Goal: Navigation & Orientation: Find specific page/section

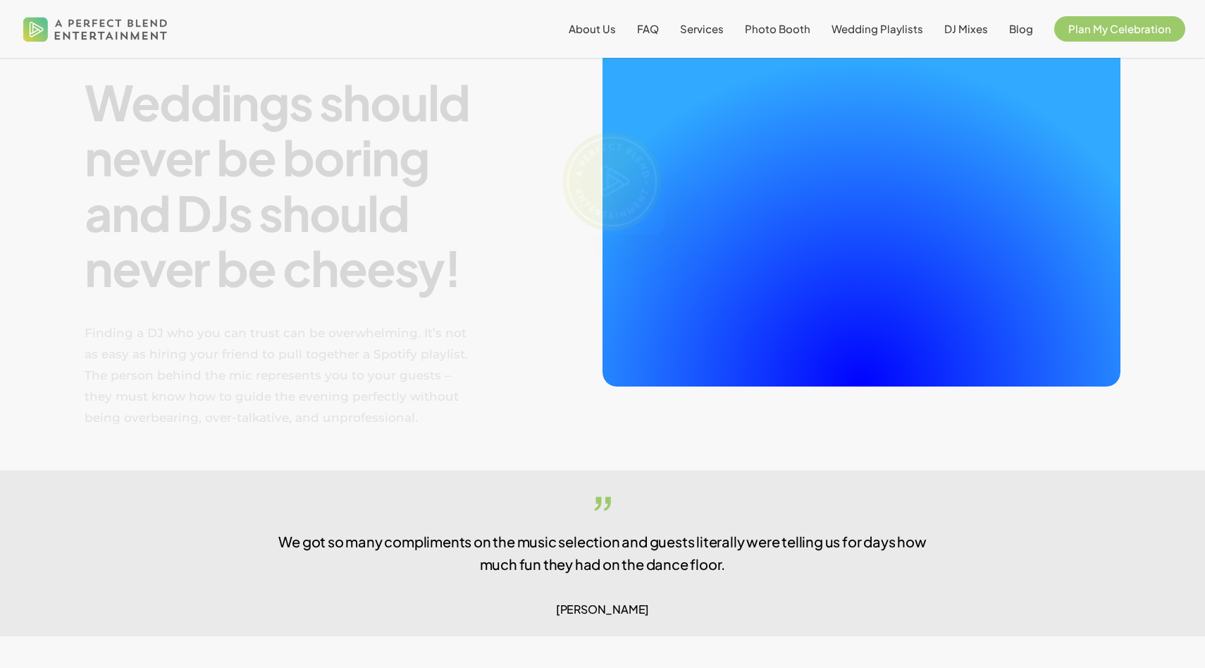
scroll to position [673, 0]
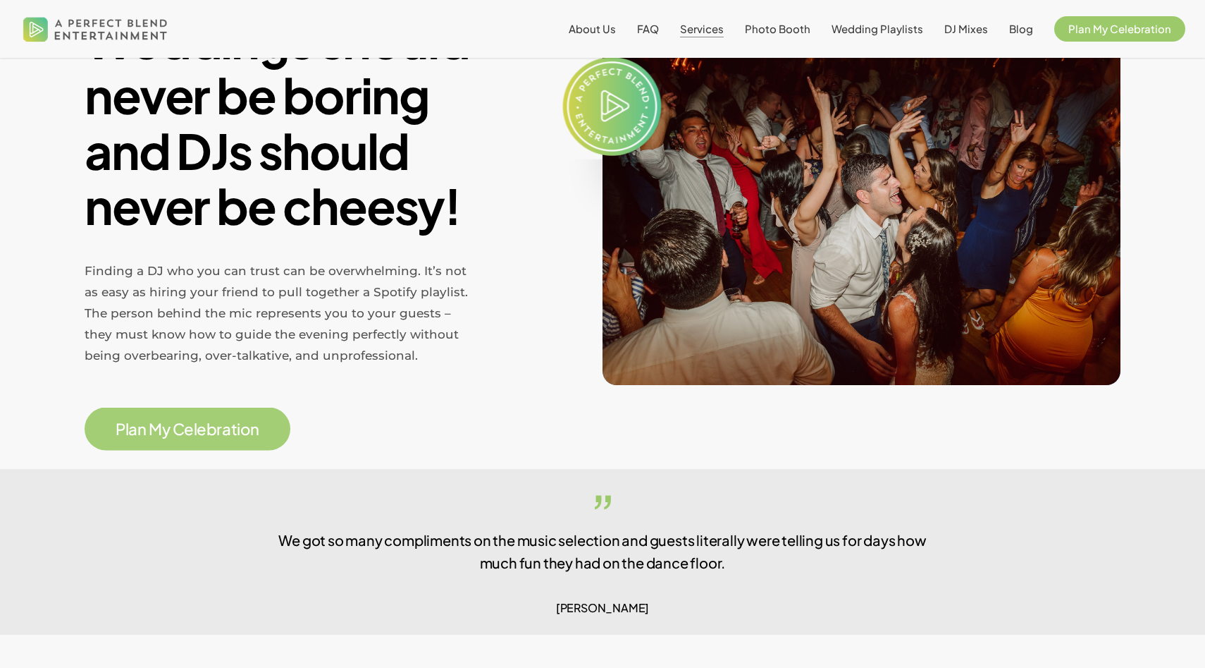
click at [698, 31] on span "Services" at bounding box center [702, 28] width 44 height 13
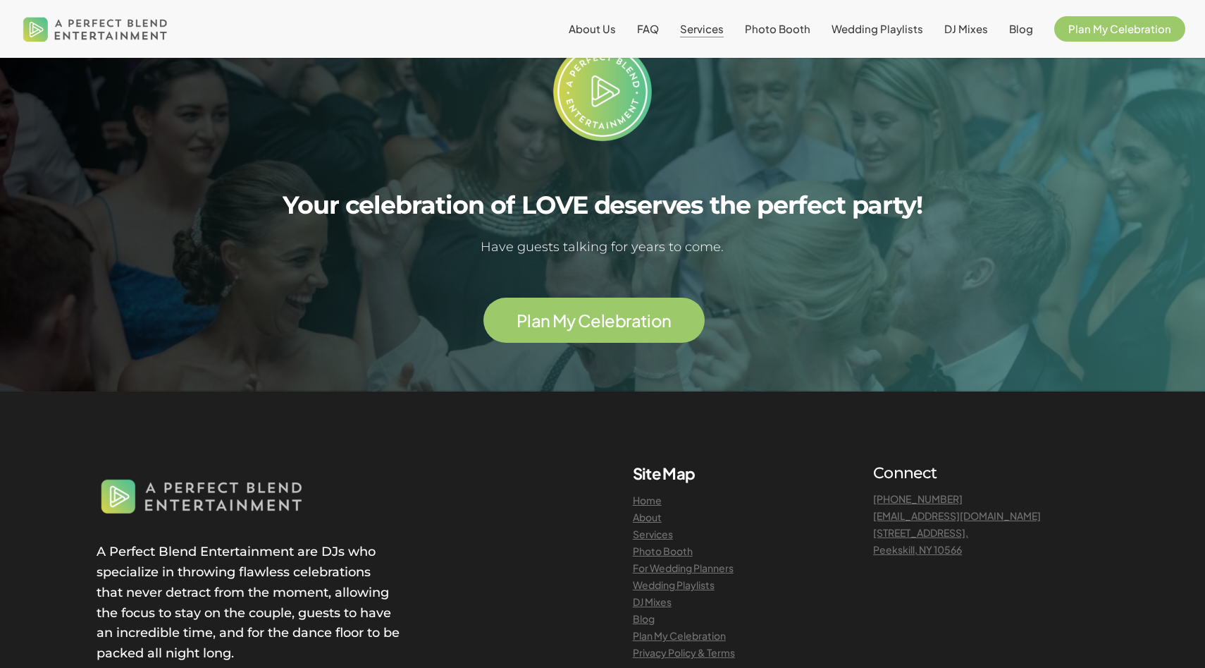
scroll to position [2848, 0]
click at [794, 30] on span "Photo Booth" at bounding box center [778, 28] width 66 height 13
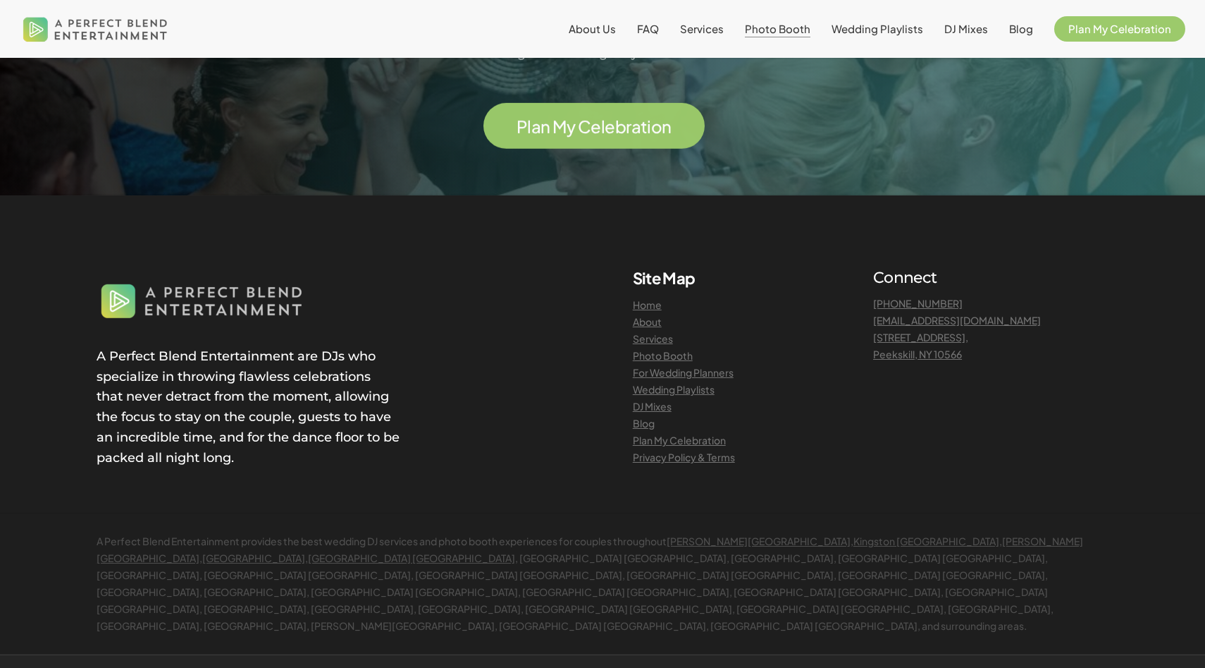
scroll to position [3336, 0]
click at [662, 338] on link "Services" at bounding box center [653, 337] width 40 height 13
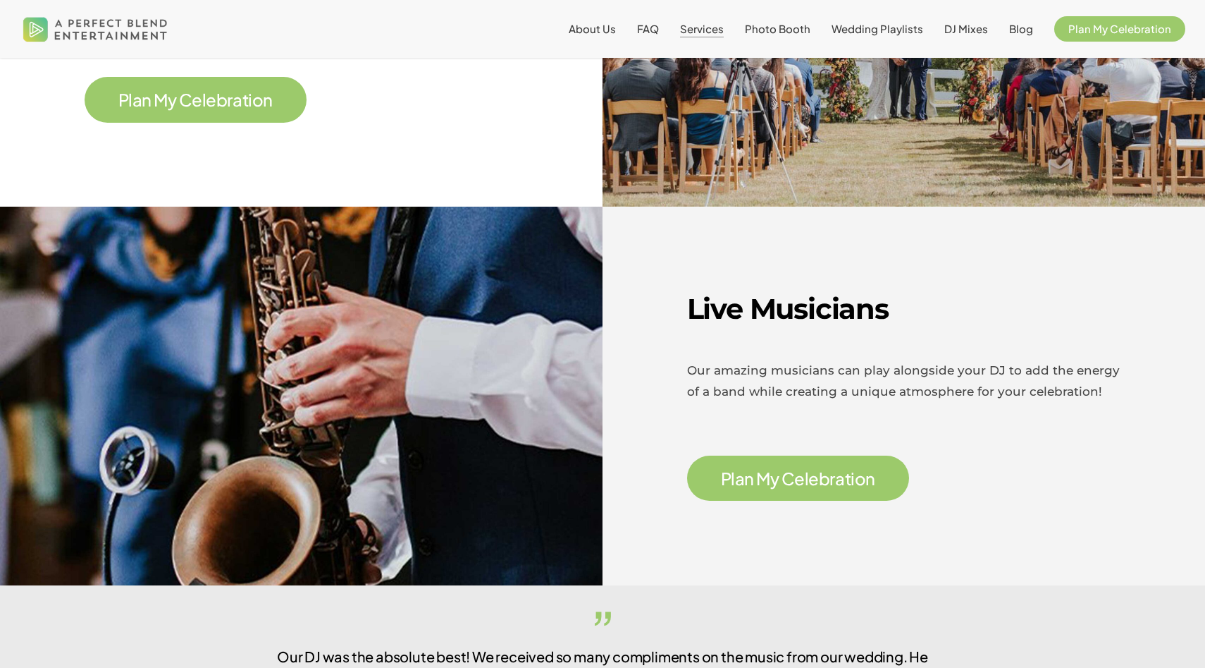
scroll to position [2033, 0]
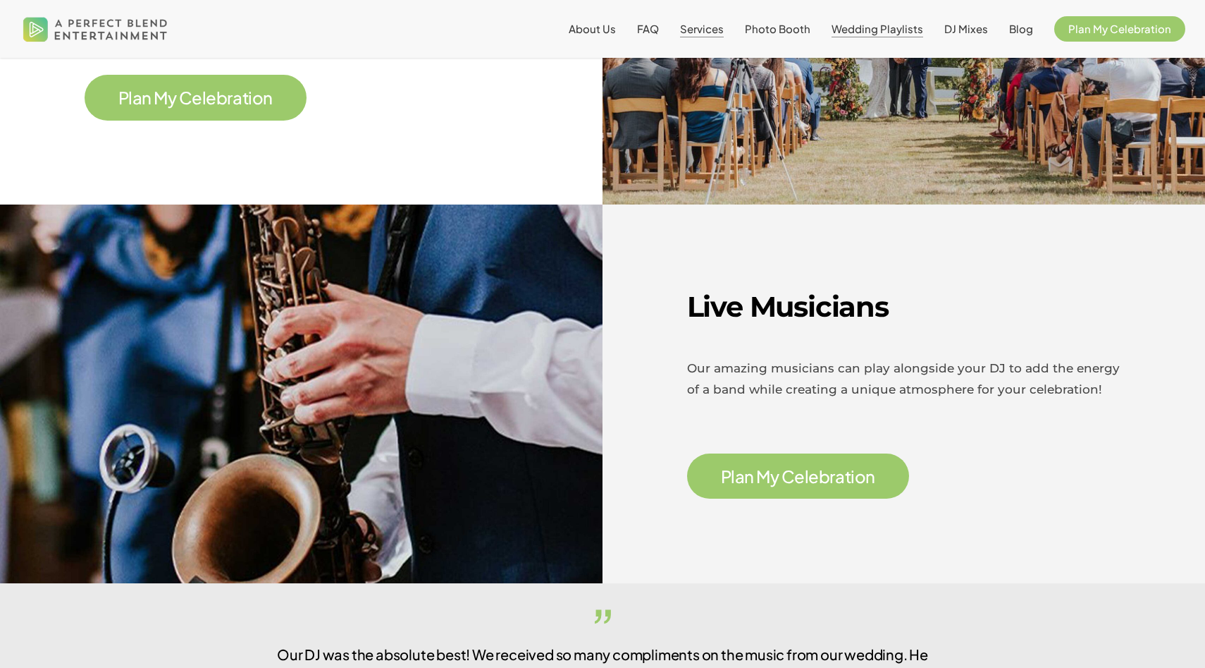
click at [894, 32] on span "Wedding Playlists" at bounding box center [878, 28] width 92 height 13
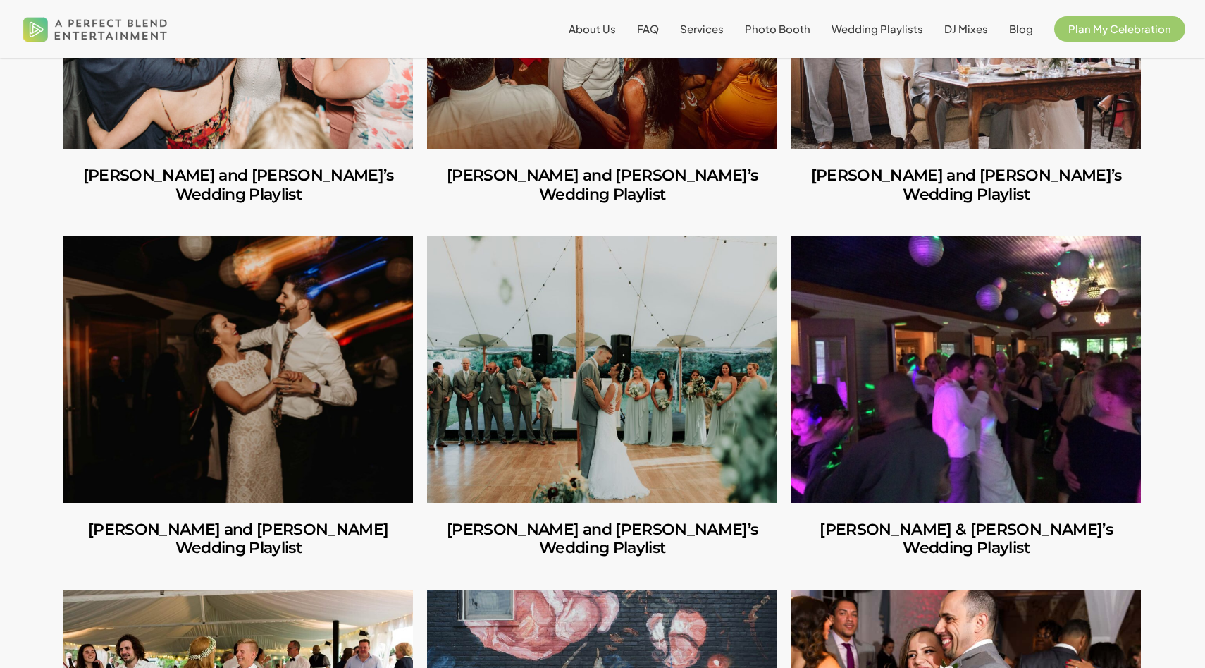
scroll to position [2414, 0]
